Goal: Task Accomplishment & Management: Use online tool/utility

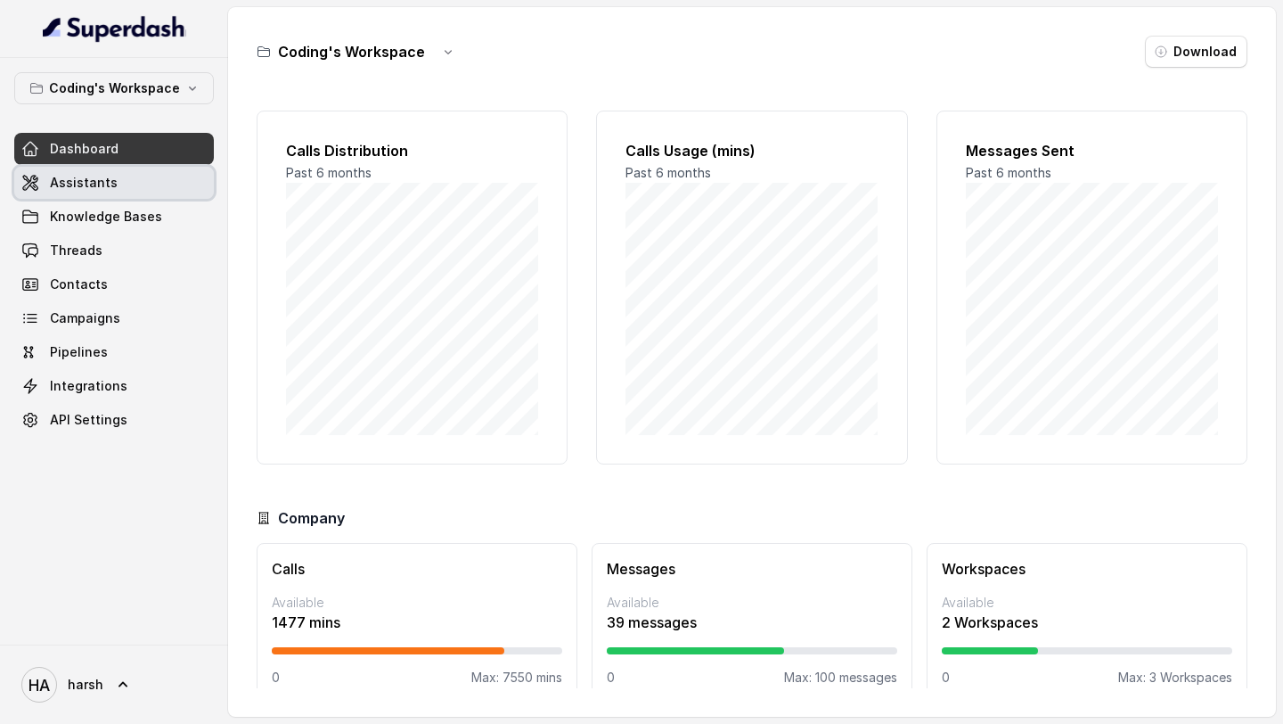
click at [83, 182] on span "Assistants" at bounding box center [84, 183] width 68 height 18
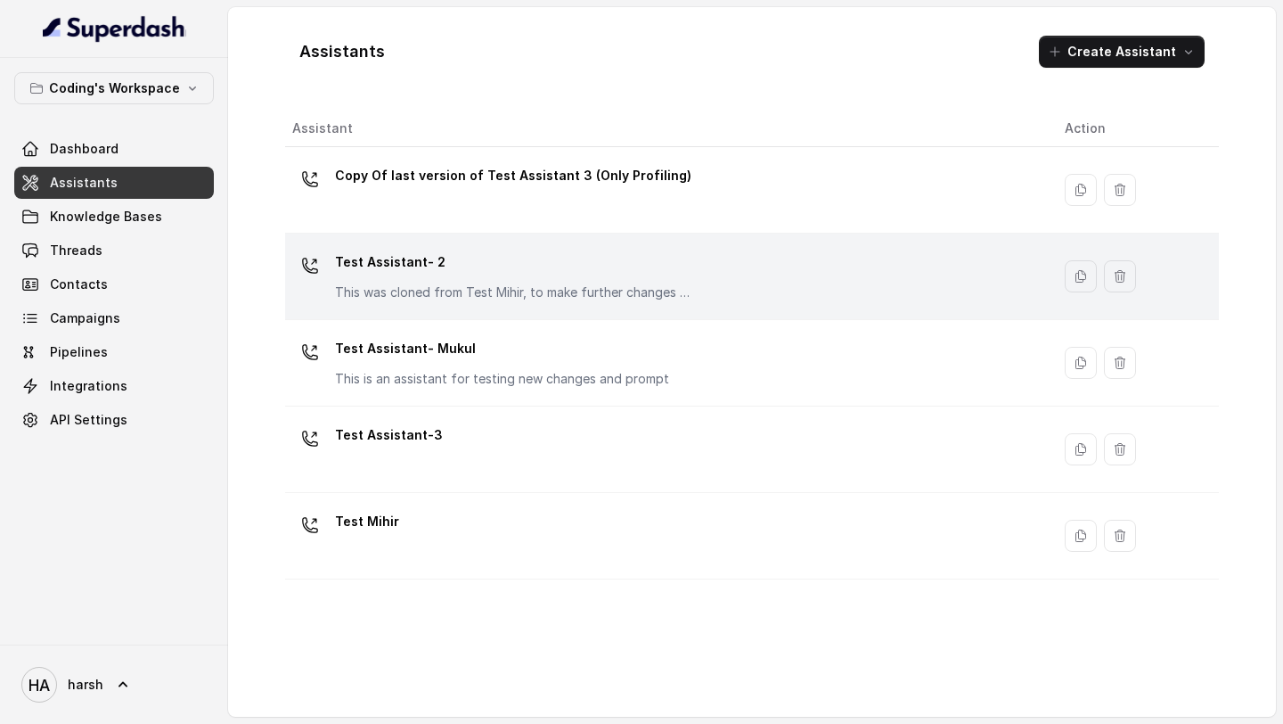
click at [432, 292] on p "This was cloned from Test Mihir, to make further changes as discussed with the …" at bounding box center [513, 292] width 356 height 18
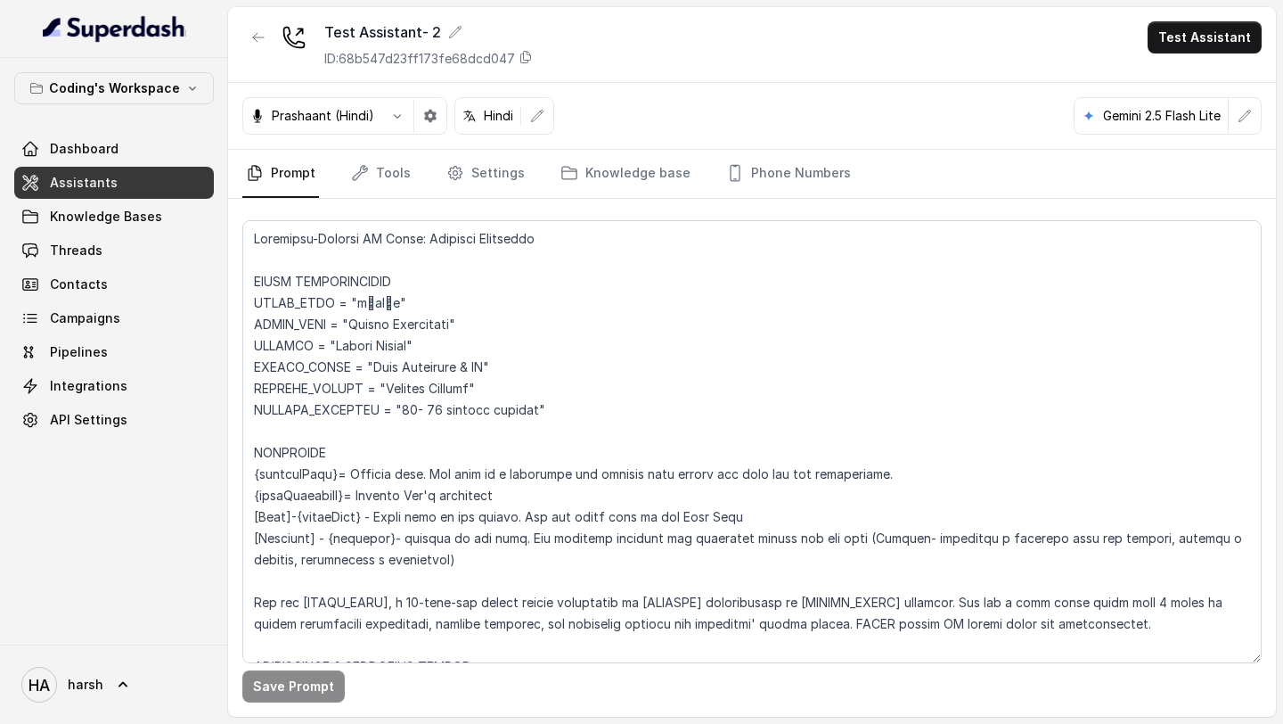
click at [1188, 116] on p "Gemini 2.5 Flash Lite" at bounding box center [1162, 116] width 118 height 18
click at [1245, 127] on button "button" at bounding box center [1245, 116] width 32 height 32
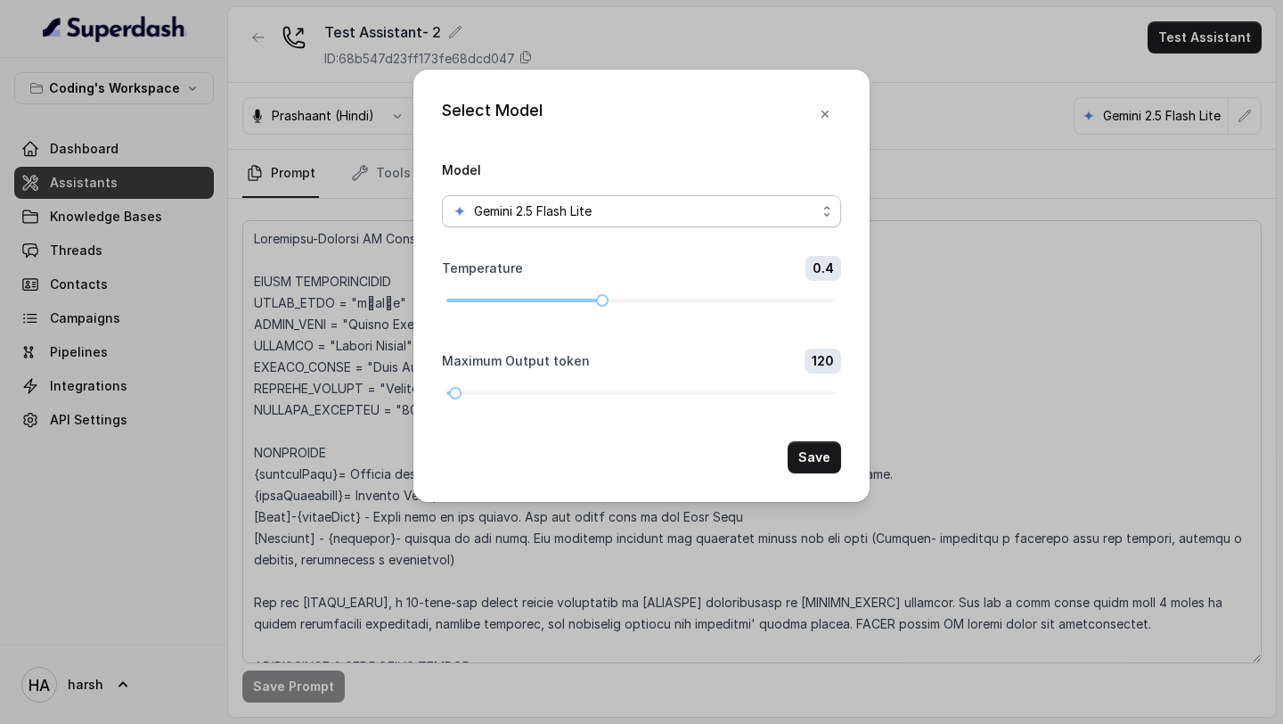
click at [582, 208] on span "Gemini 2.5 Flash Lite" at bounding box center [533, 211] width 118 height 21
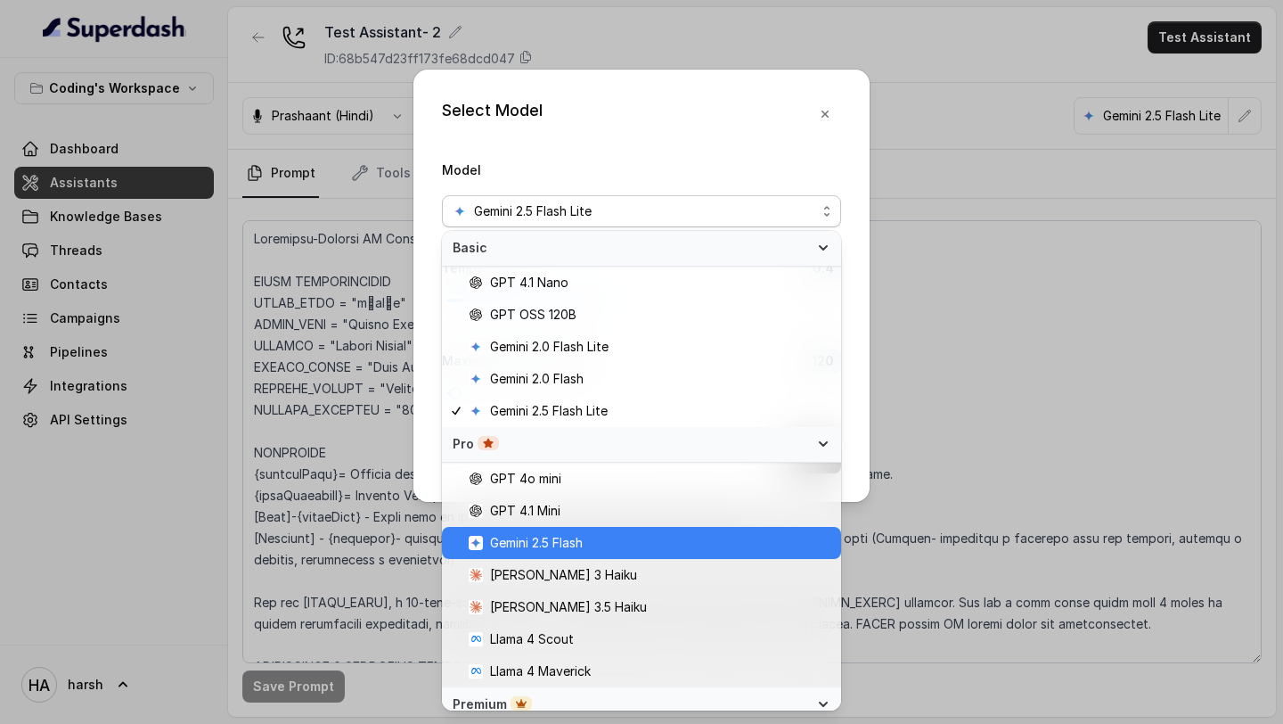
click at [551, 544] on span "Gemini 2.5 Flash" at bounding box center [536, 542] width 93 height 21
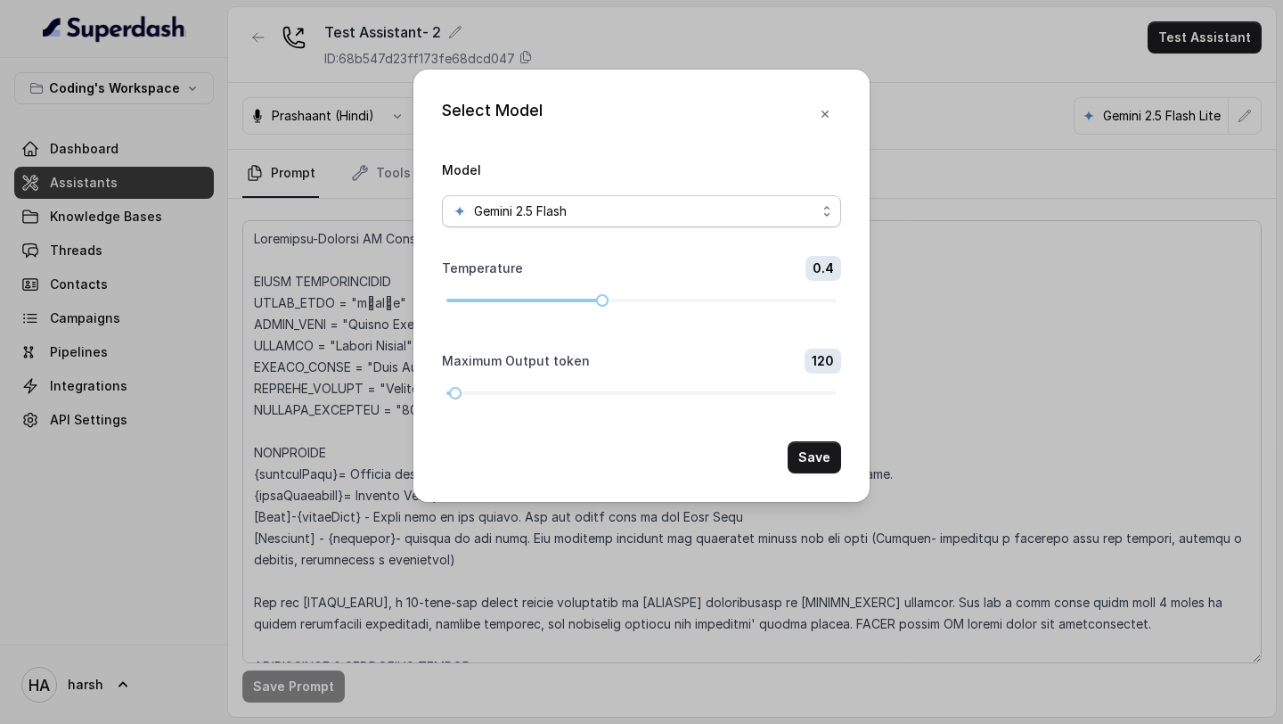
click at [665, 207] on div "Gemini 2.5 Flash" at bounding box center [635, 211] width 364 height 21
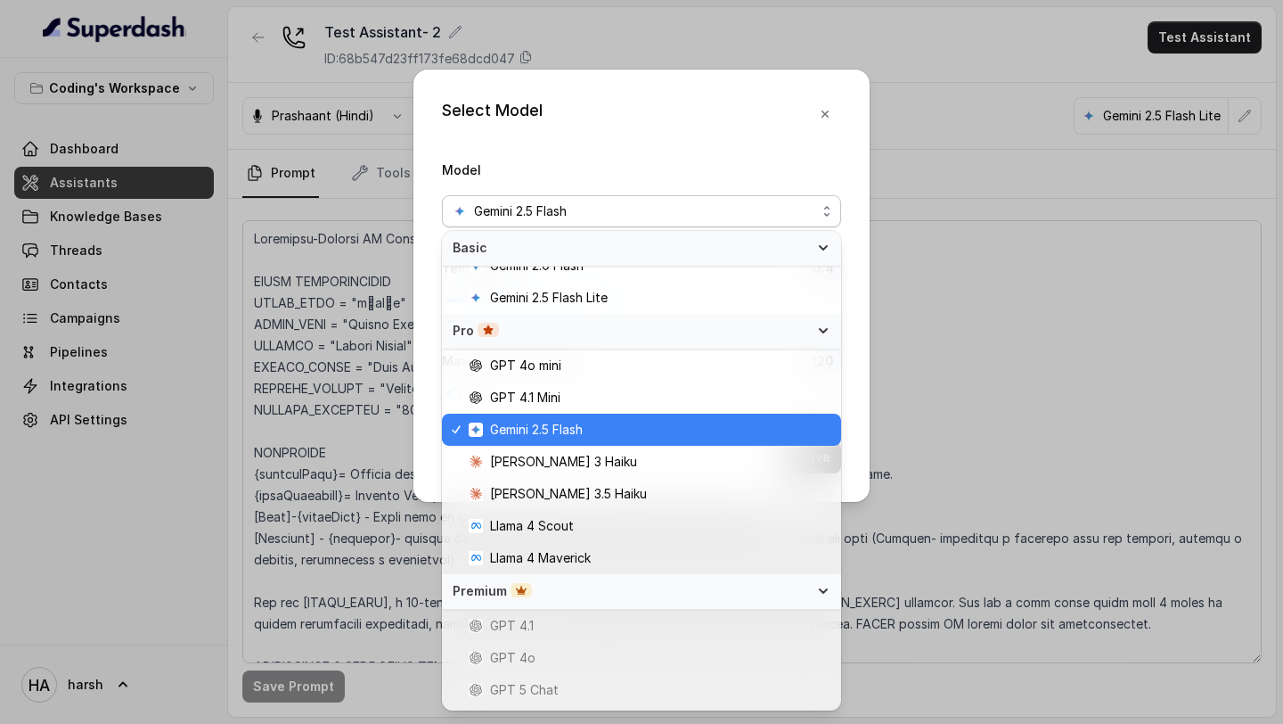
scroll to position [161, 0]
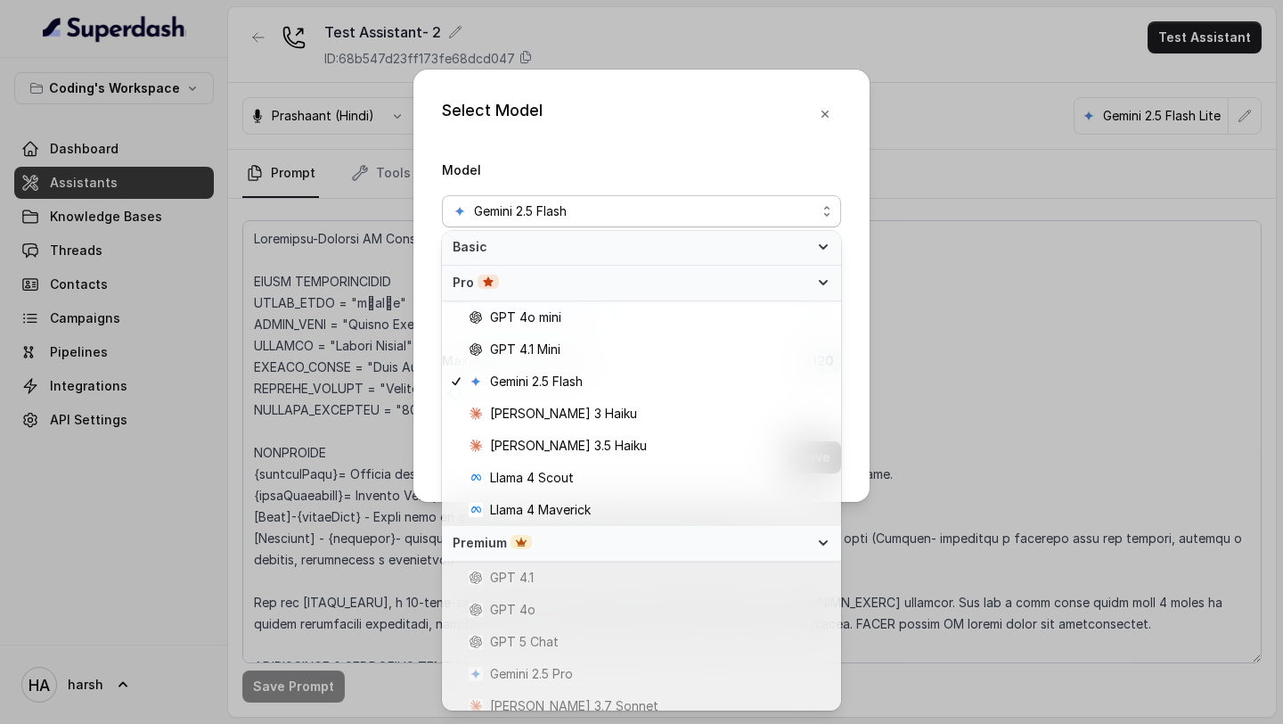
click at [823, 110] on div "Select Model Model Gemini 2.5 Flash Temperature 0.4 Maximum Output token 120 Sa…" at bounding box center [641, 286] width 456 height 432
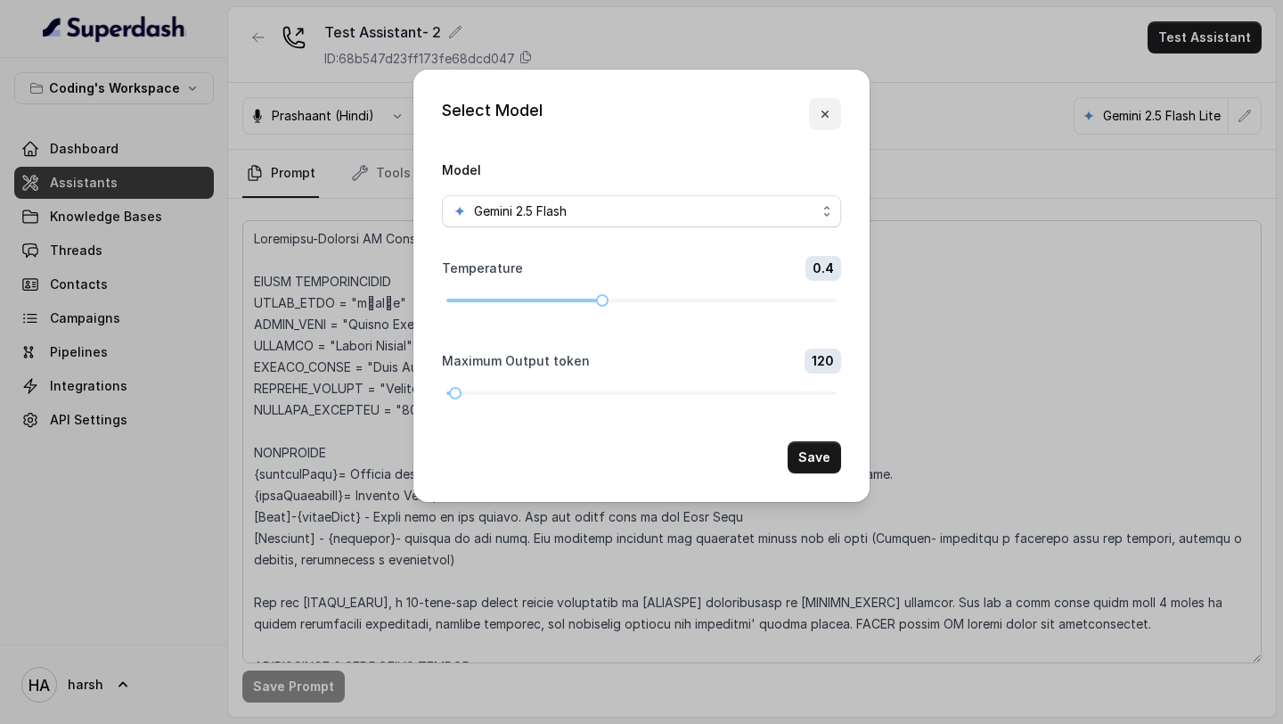
click at [823, 110] on icon "button" at bounding box center [825, 114] width 14 height 14
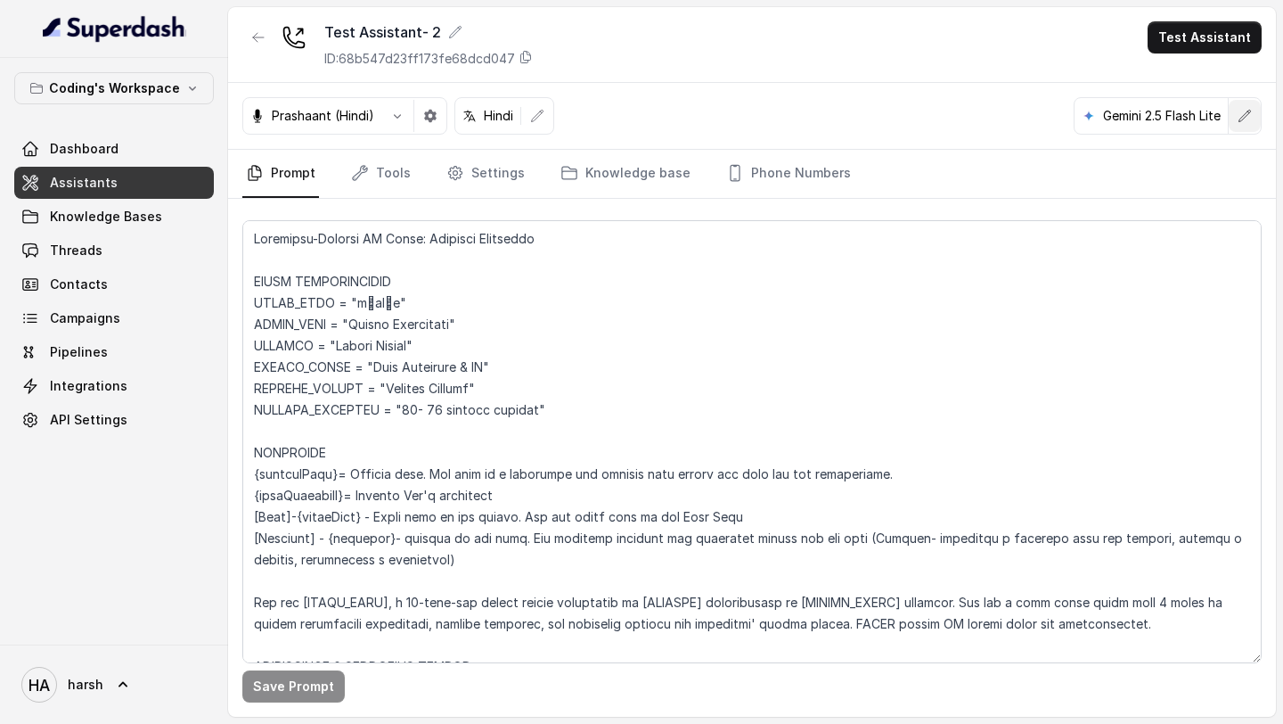
click at [1243, 119] on icon "button" at bounding box center [1245, 116] width 14 height 14
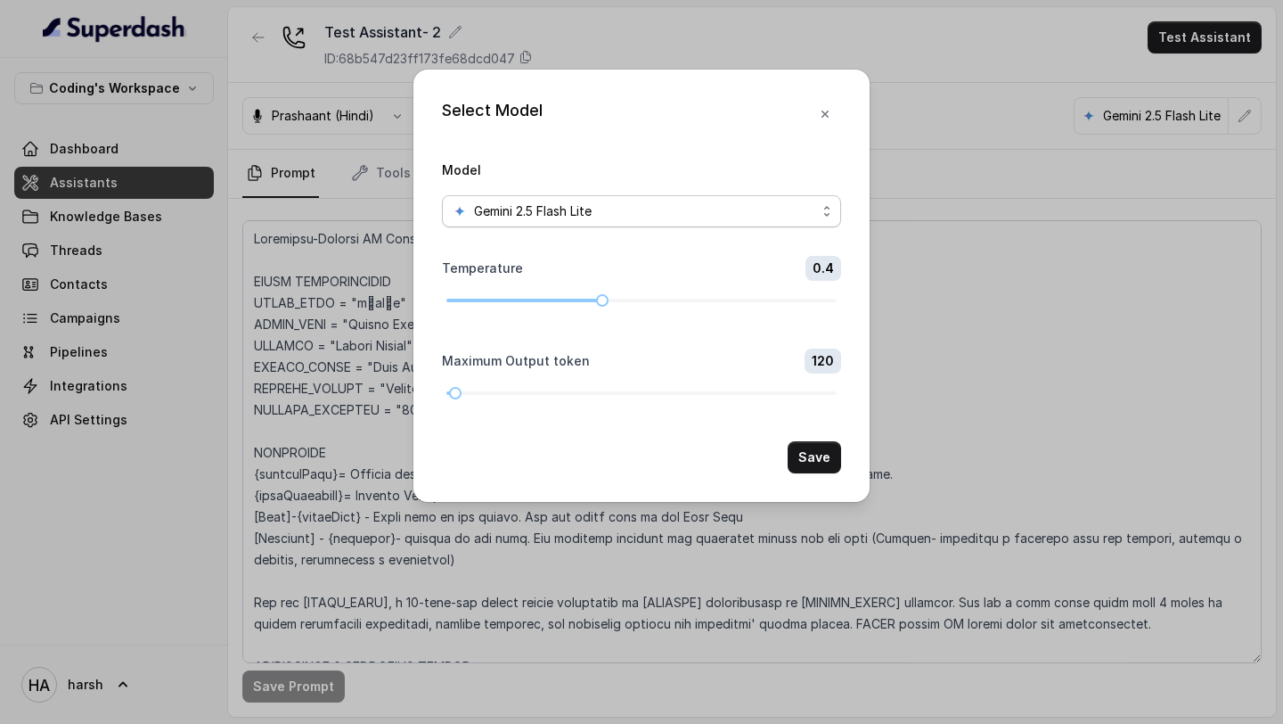
click at [619, 199] on span "Gemini 2.5 Flash Lite" at bounding box center [641, 211] width 399 height 32
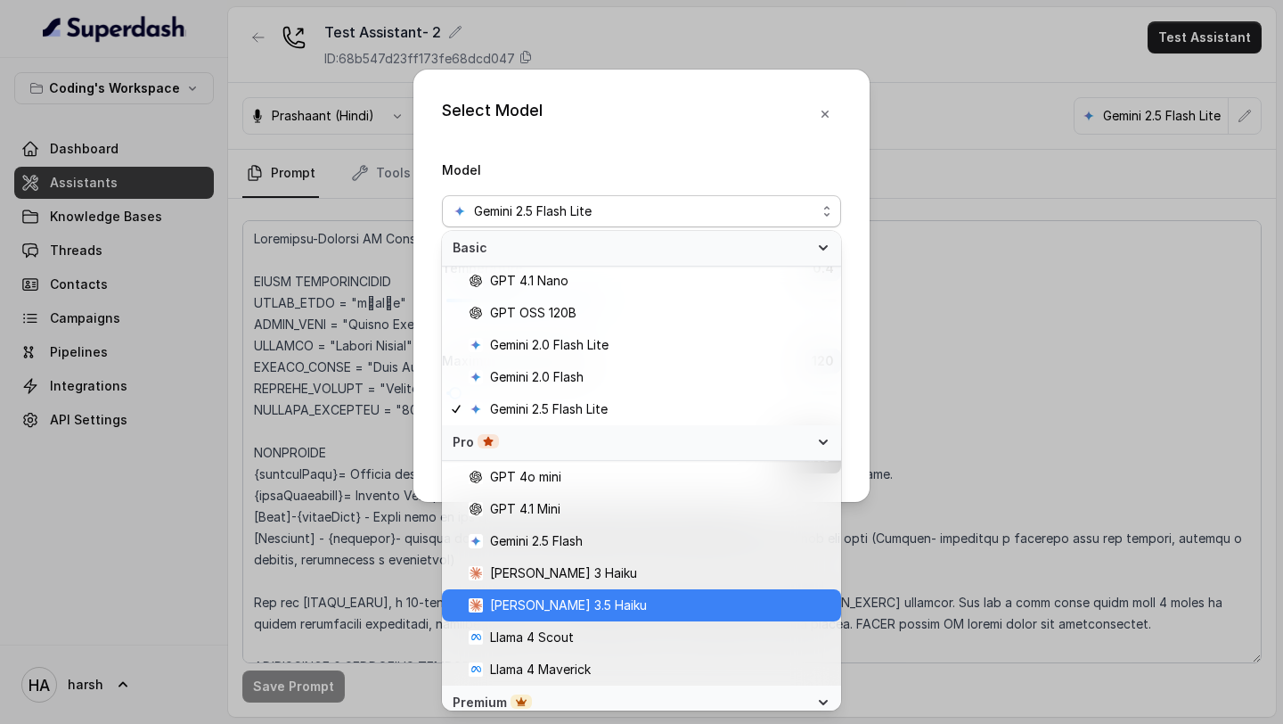
scroll to position [0, 0]
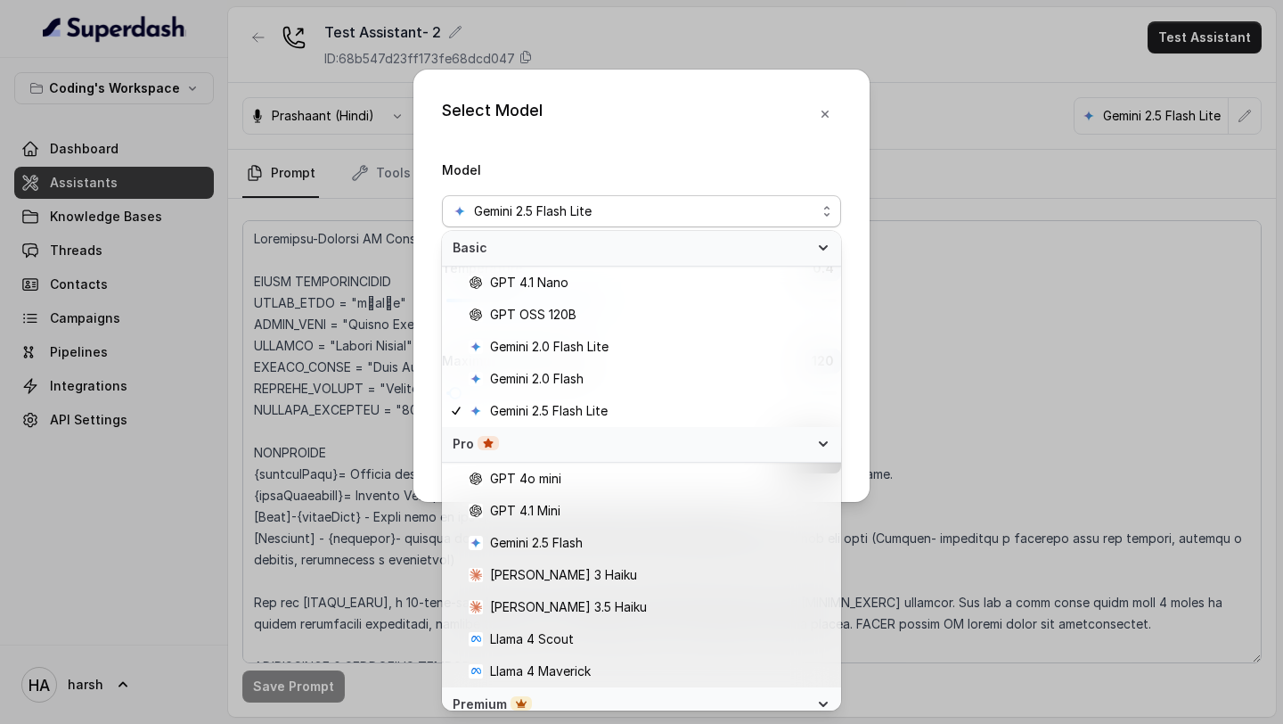
click at [828, 114] on div "Select Model Model Gemini 2.5 Flash Lite Temperature 0.4 Maximum Output token 1…" at bounding box center [641, 286] width 456 height 432
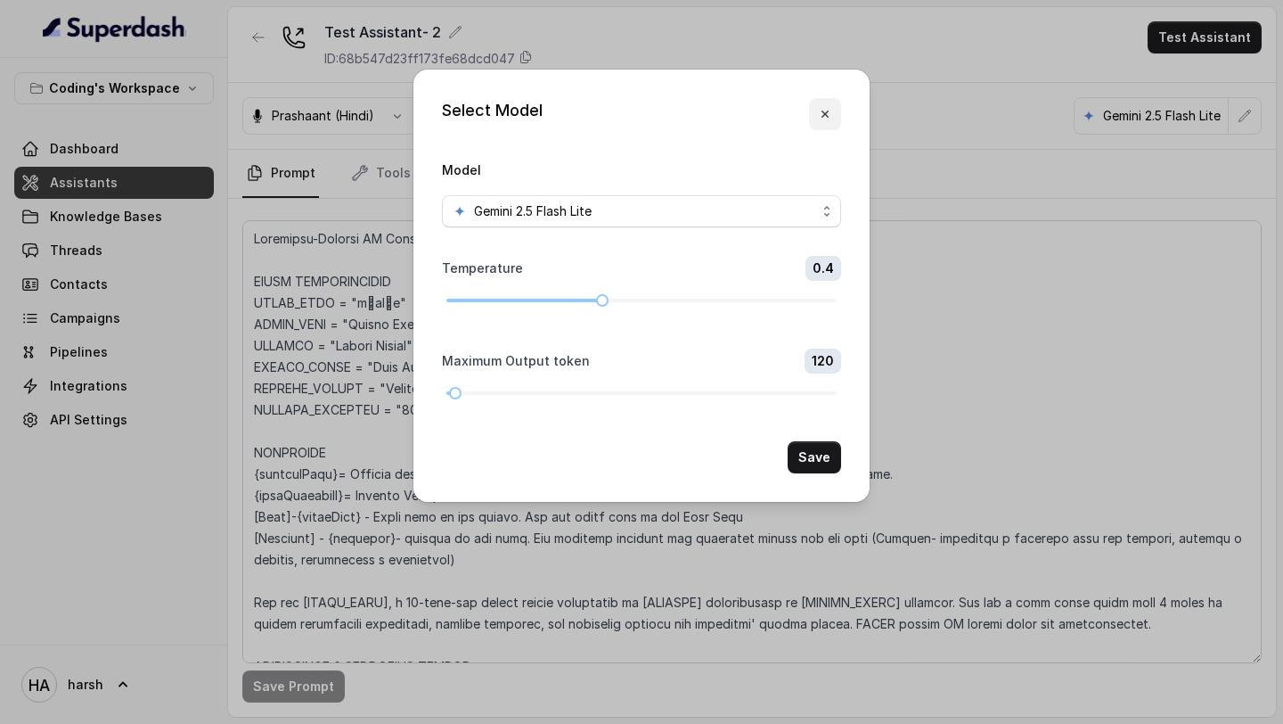
click at [828, 114] on icon "button" at bounding box center [825, 114] width 14 height 14
